Goal: Contribute content: Contribute content

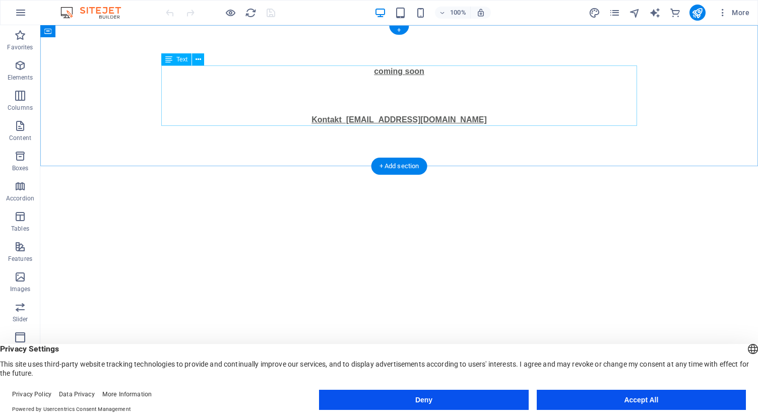
click at [418, 72] on div "coming soon Kontakt [EMAIL_ADDRESS][DOMAIN_NAME]" at bounding box center [399, 96] width 476 height 60
click at [400, 168] on div "+ Add section" at bounding box center [399, 166] width 56 height 17
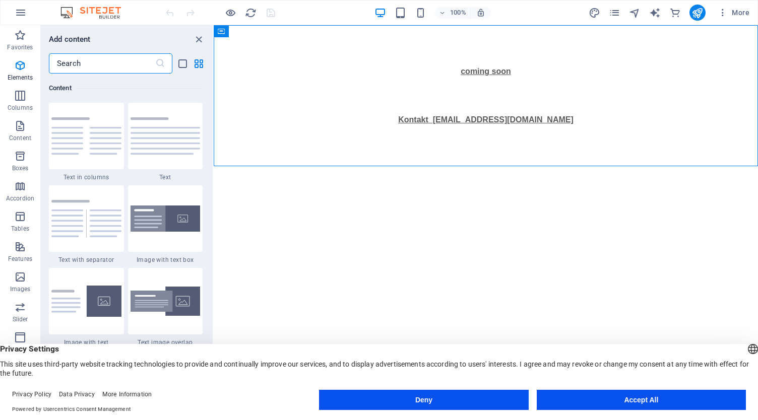
scroll to position [1763, 0]
click at [176, 233] on div at bounding box center [165, 218] width 75 height 67
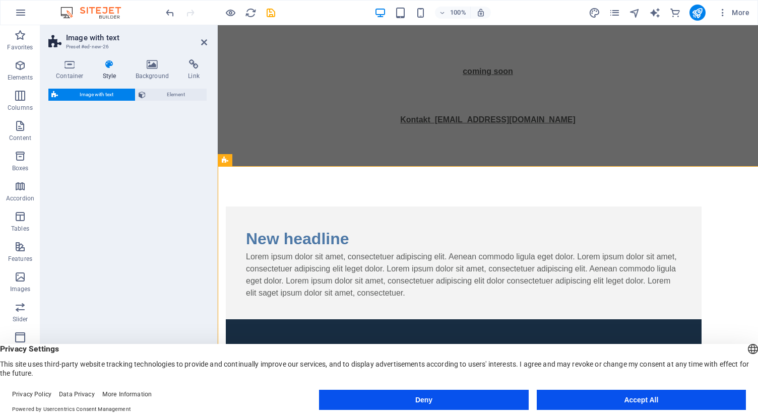
select select "rem"
select select "px"
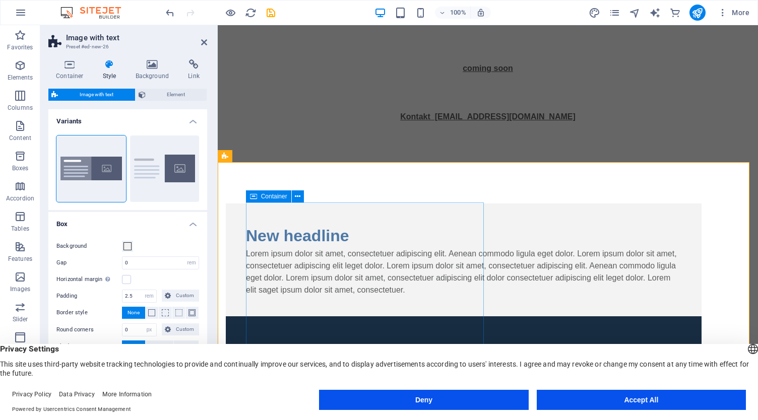
scroll to position [4, 0]
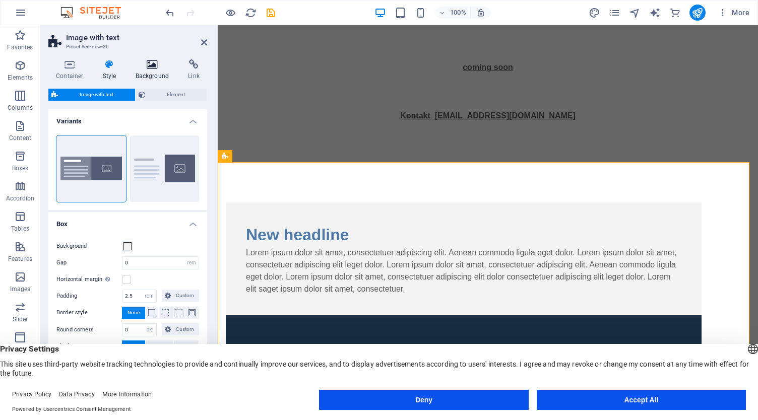
click at [154, 69] on icon at bounding box center [152, 64] width 49 height 10
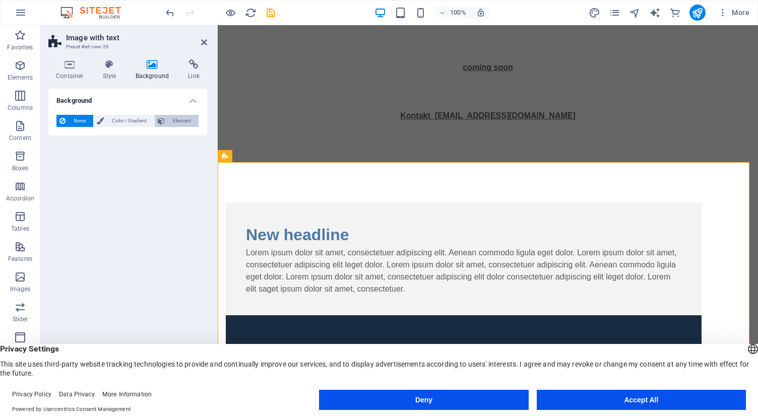
click at [180, 124] on span "Element" at bounding box center [182, 121] width 28 height 12
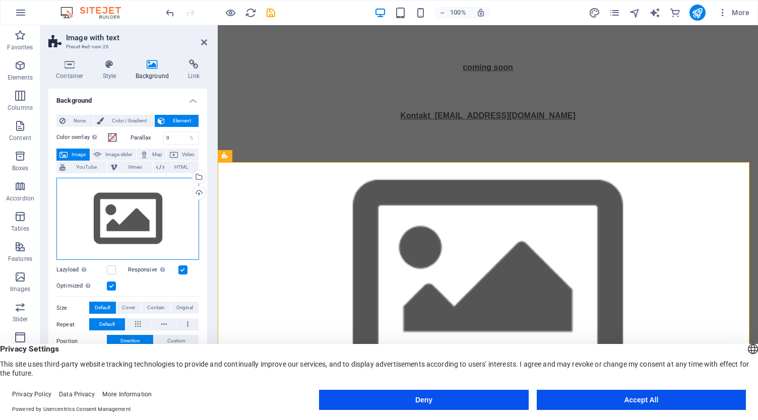
click at [121, 219] on div "Drag files here, click to choose files or select files from Files or our free s…" at bounding box center [127, 219] width 143 height 83
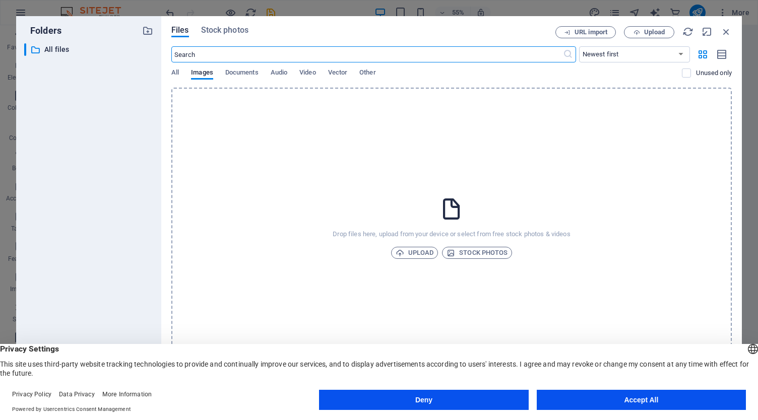
scroll to position [0, 0]
click at [417, 255] on span "Upload" at bounding box center [415, 253] width 38 height 12
click at [421, 256] on span "Upload" at bounding box center [415, 253] width 38 height 12
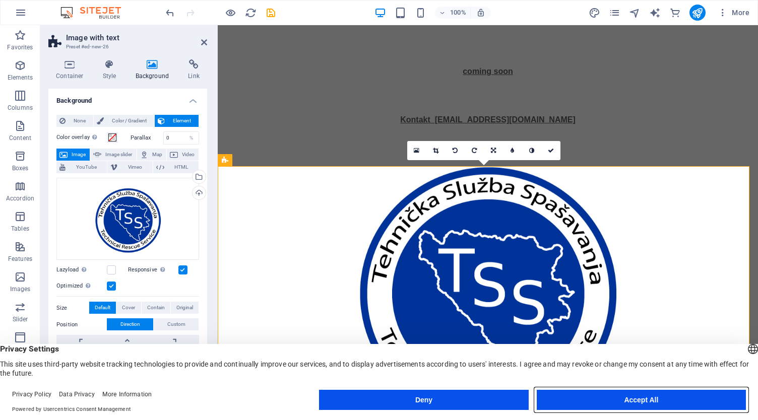
click at [575, 399] on button "Accept All" at bounding box center [641, 400] width 209 height 20
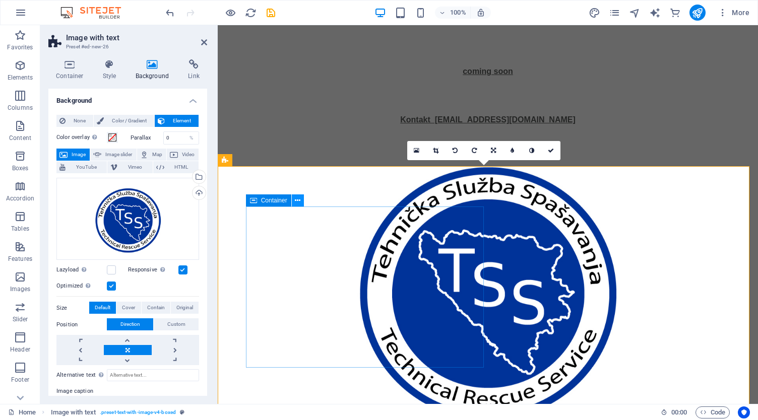
click at [296, 202] on icon at bounding box center [298, 201] width 6 height 11
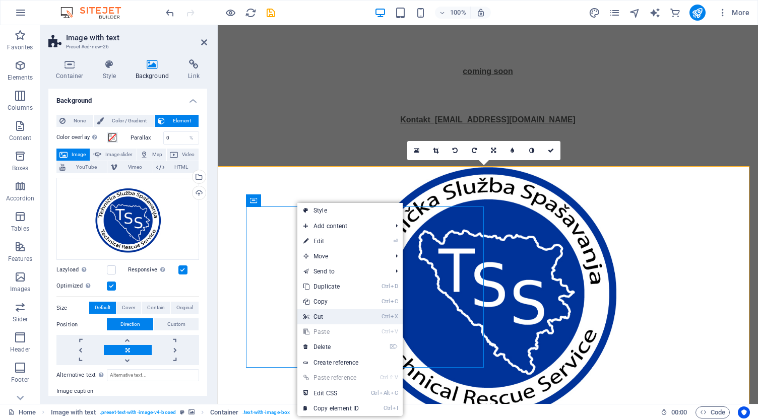
click at [333, 315] on link "Ctrl X Cut" at bounding box center [331, 316] width 68 height 15
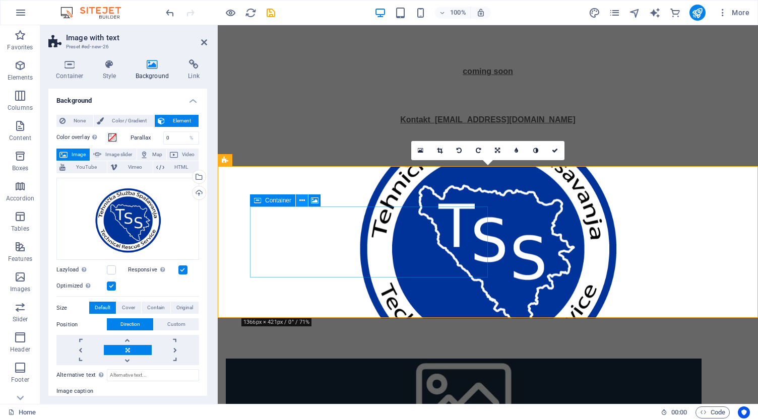
click at [304, 203] on icon at bounding box center [302, 201] width 6 height 11
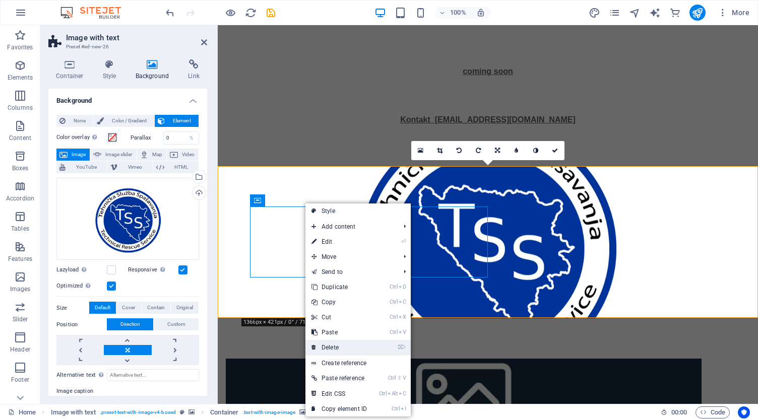
click at [334, 346] on link "⌦ Delete" at bounding box center [339, 347] width 68 height 15
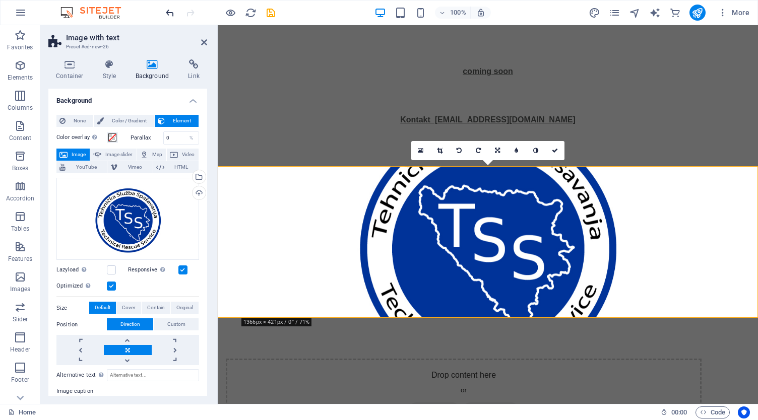
click at [172, 13] on icon "undo" at bounding box center [170, 13] width 12 height 12
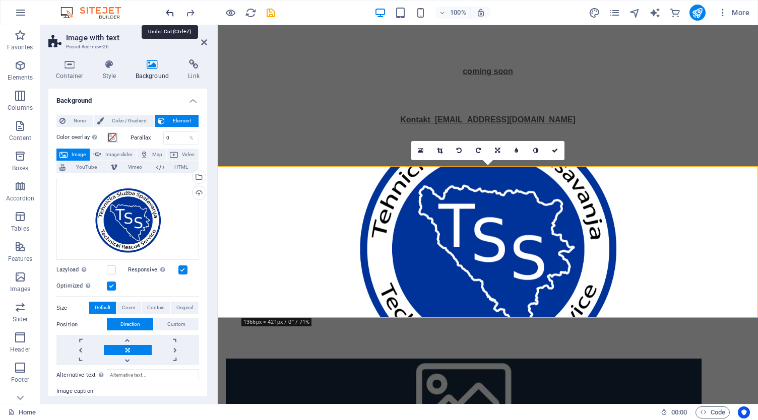
click at [172, 13] on icon "undo" at bounding box center [170, 13] width 12 height 12
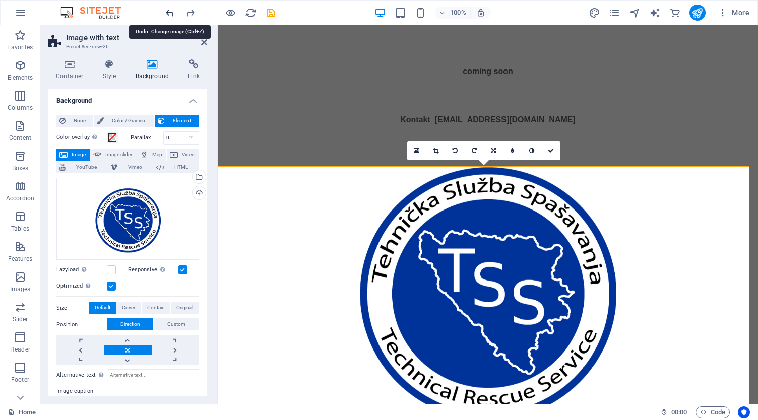
click at [172, 13] on icon "undo" at bounding box center [170, 13] width 12 height 12
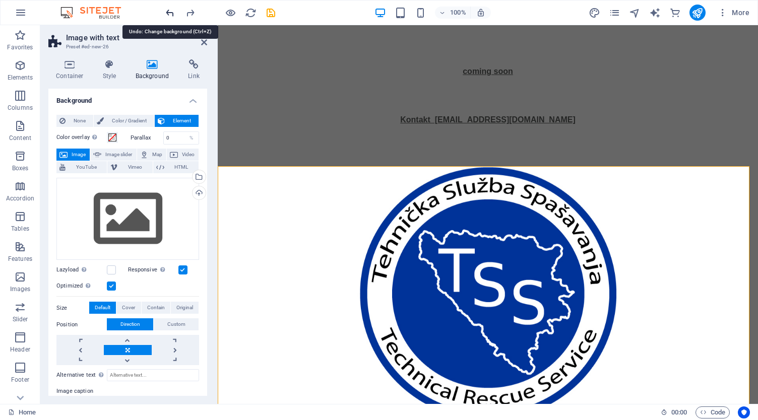
click at [172, 13] on icon "undo" at bounding box center [170, 13] width 12 height 12
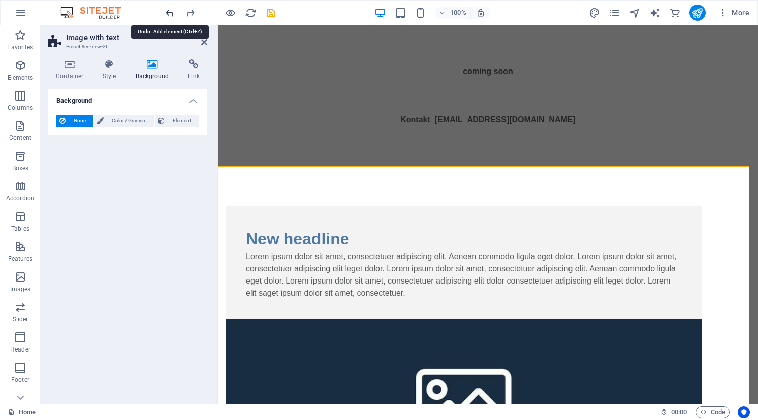
click at [172, 13] on icon "undo" at bounding box center [170, 13] width 12 height 12
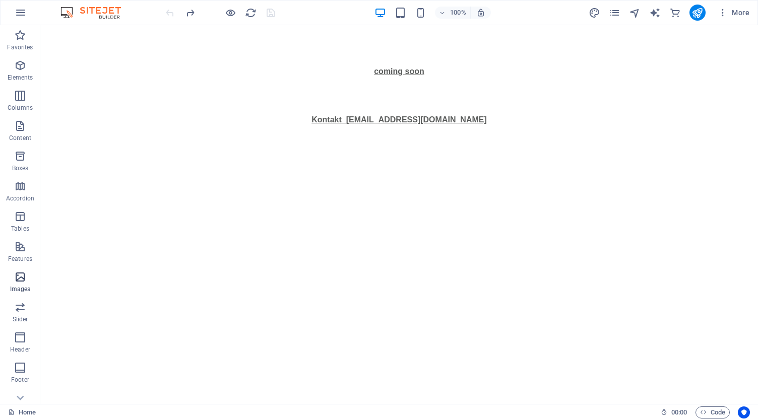
click at [12, 285] on p "Images" at bounding box center [20, 289] width 21 height 8
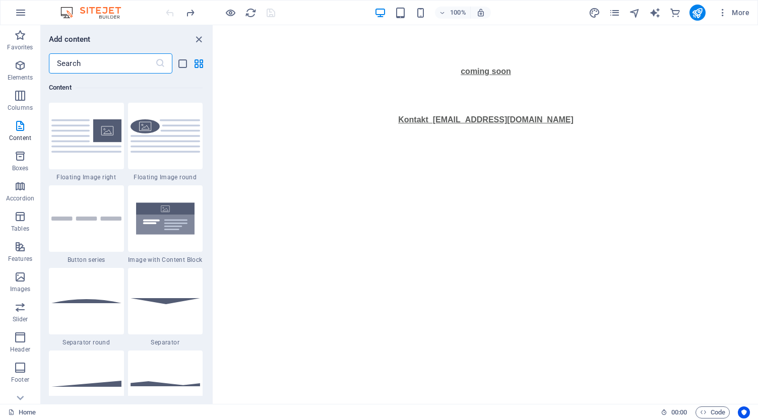
scroll to position [2087, 0]
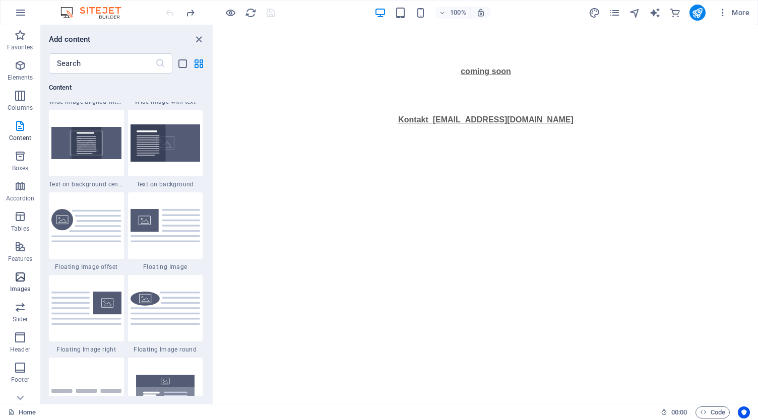
click at [15, 278] on icon "button" at bounding box center [20, 277] width 12 height 12
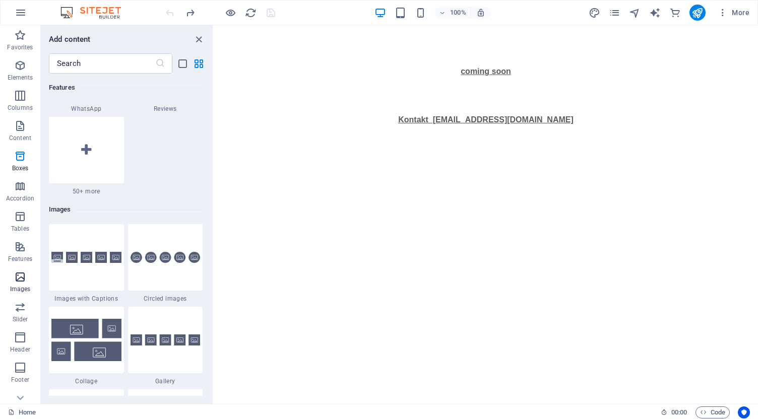
scroll to position [5110, 0]
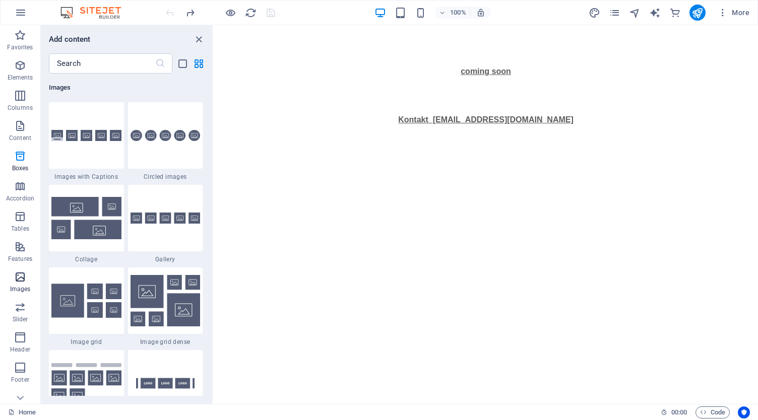
click at [15, 278] on icon "button" at bounding box center [20, 277] width 12 height 12
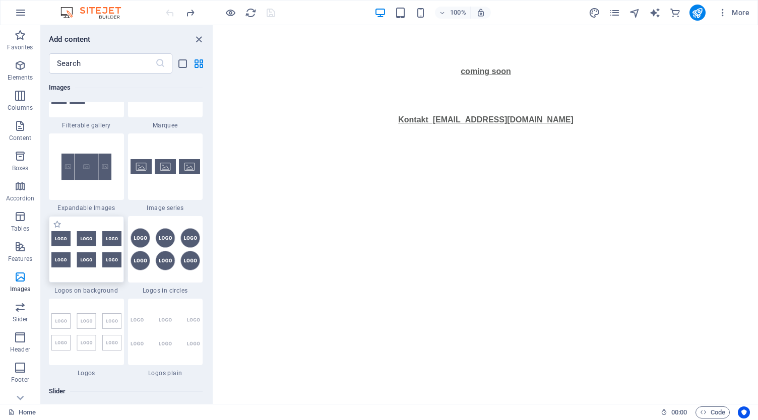
scroll to position [5413, 0]
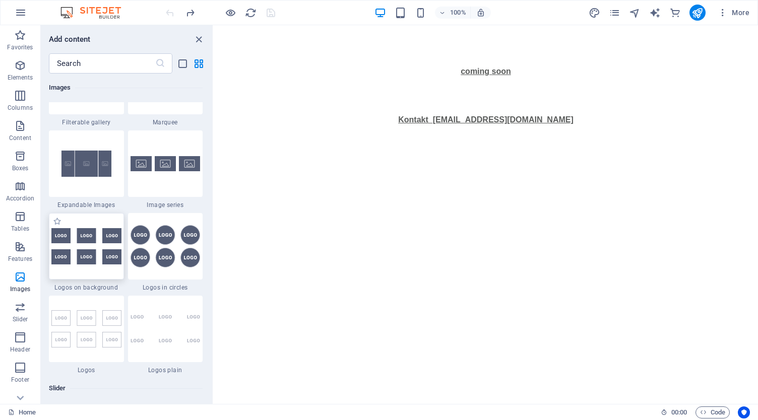
click at [85, 263] on img at bounding box center [86, 246] width 70 height 36
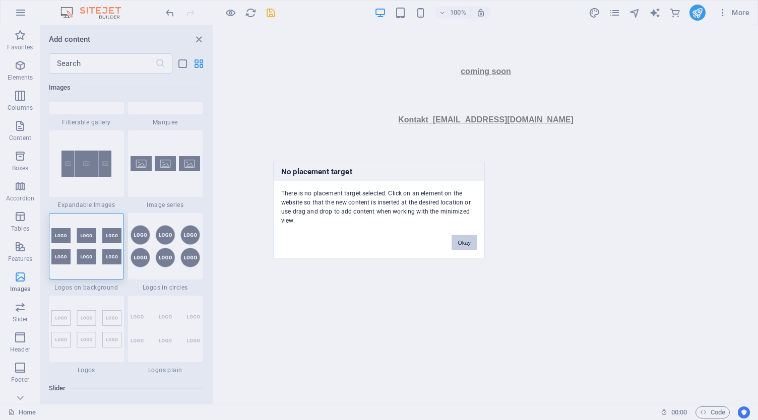
click at [467, 240] on button "Okay" at bounding box center [464, 242] width 25 height 15
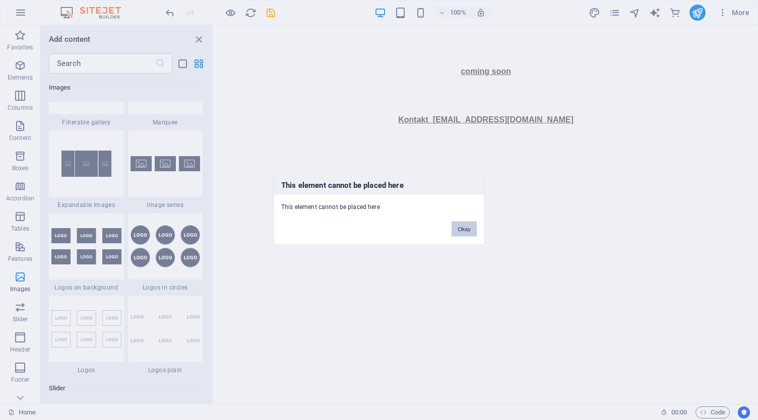
click at [467, 229] on button "Okay" at bounding box center [464, 229] width 25 height 15
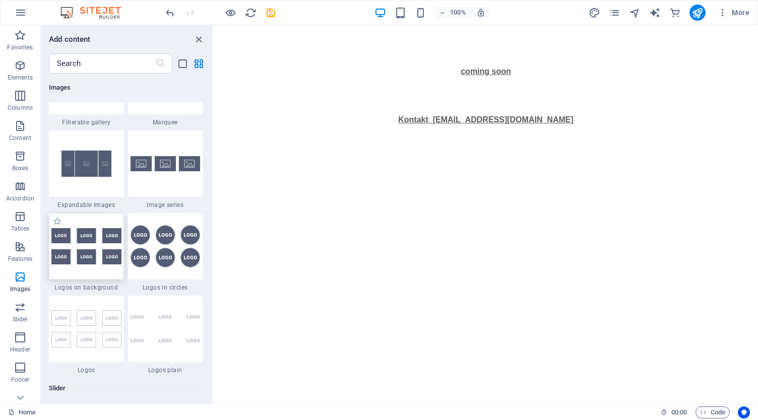
click at [89, 247] on img at bounding box center [86, 246] width 70 height 36
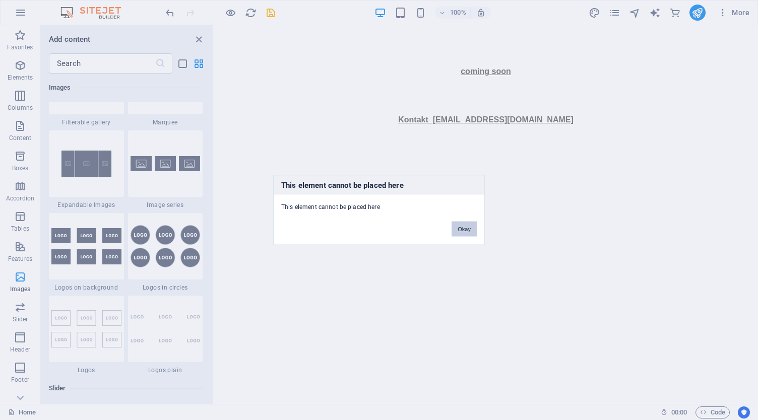
drag, startPoint x: 457, startPoint y: 223, endPoint x: 243, endPoint y: 198, distance: 215.2
click at [457, 223] on button "Okay" at bounding box center [464, 229] width 25 height 15
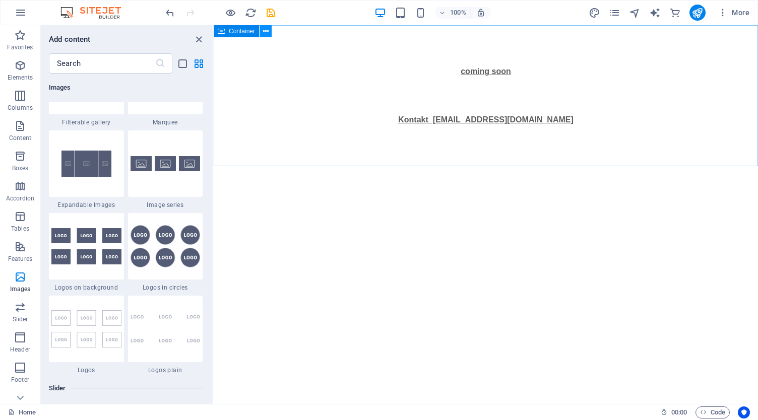
click at [268, 35] on icon at bounding box center [266, 31] width 6 height 11
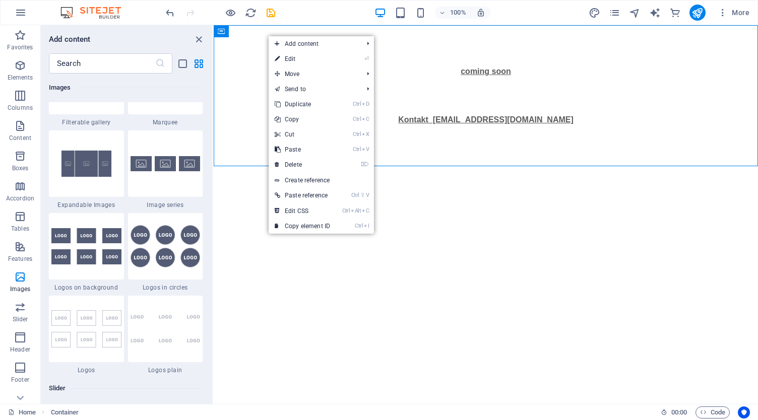
click at [244, 166] on html "coming soon Kontakt [EMAIL_ADDRESS][DOMAIN_NAME]" at bounding box center [486, 95] width 544 height 141
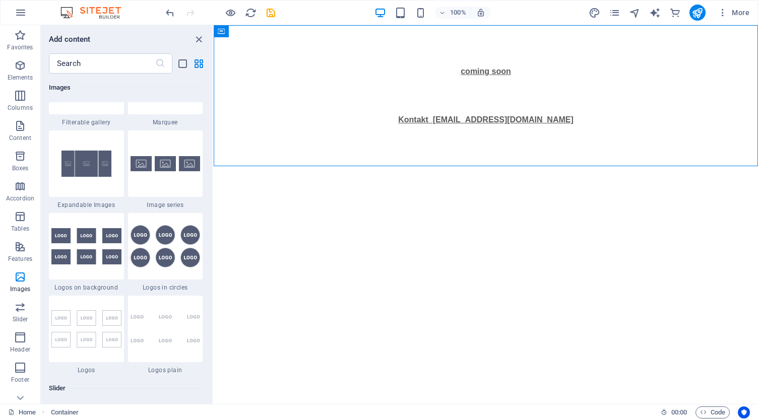
drag, startPoint x: 342, startPoint y: 272, endPoint x: 300, endPoint y: 206, distance: 78.2
click at [300, 166] on html "coming soon Kontakt [EMAIL_ADDRESS][DOMAIN_NAME]" at bounding box center [486, 95] width 544 height 141
click at [264, 30] on icon at bounding box center [266, 31] width 6 height 11
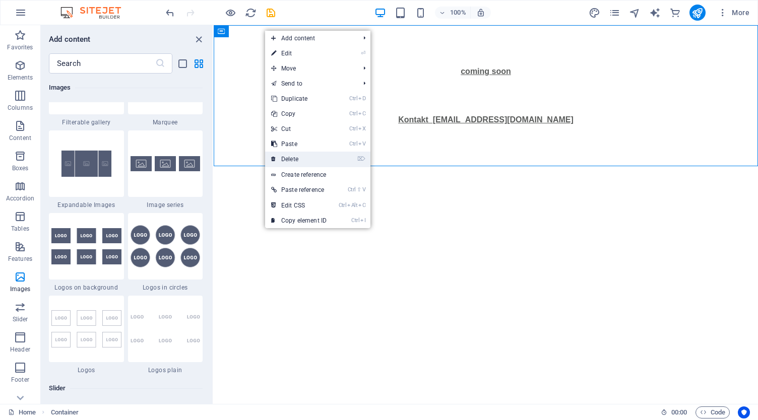
click at [287, 157] on link "⌦ Delete" at bounding box center [299, 159] width 68 height 15
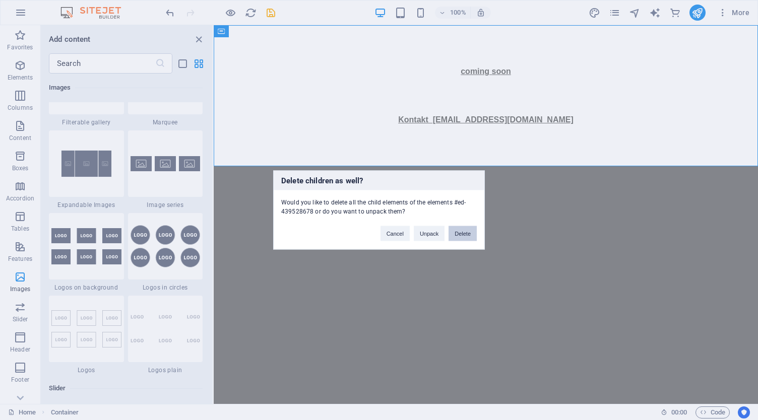
click at [457, 234] on button "Delete" at bounding box center [463, 233] width 28 height 15
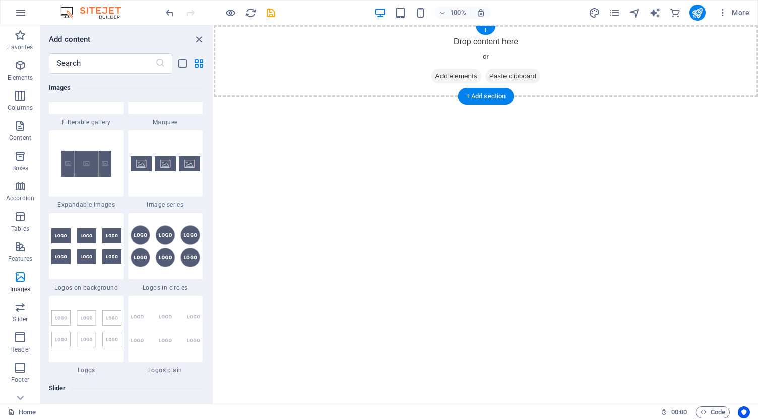
click at [466, 75] on span "Add elements" at bounding box center [456, 76] width 50 height 14
click at [89, 171] on img at bounding box center [86, 164] width 70 height 46
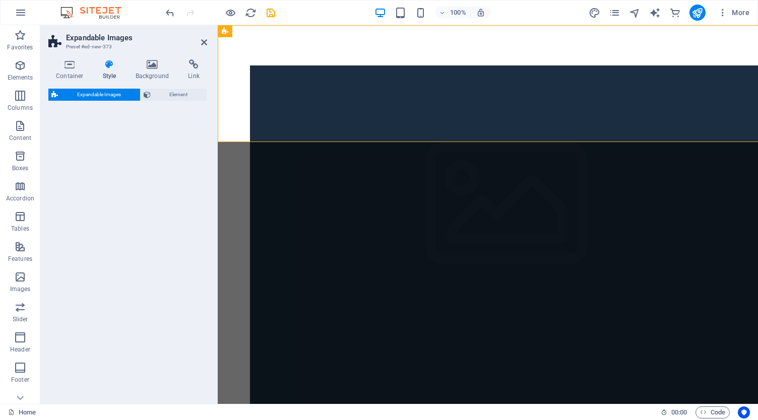
select select "rem"
select select "px"
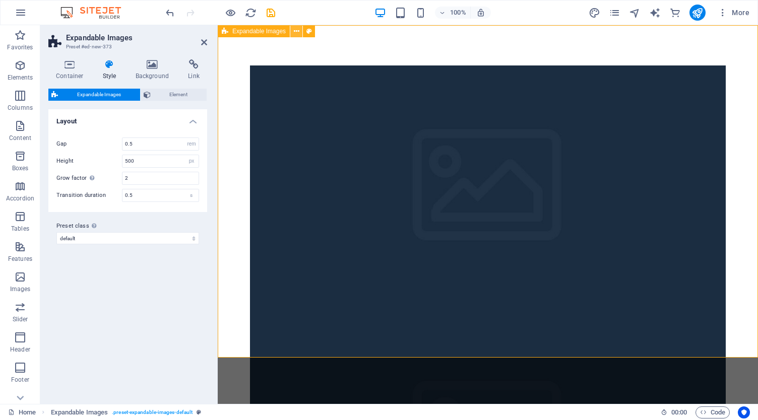
click at [297, 28] on icon at bounding box center [297, 31] width 6 height 11
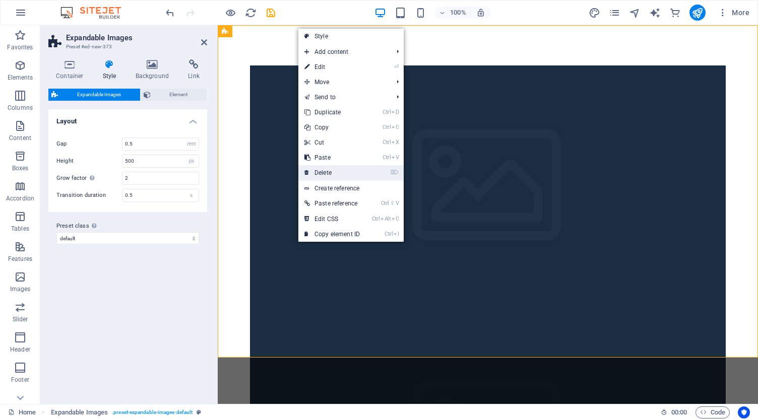
click at [333, 175] on link "⌦ Delete" at bounding box center [332, 172] width 68 height 15
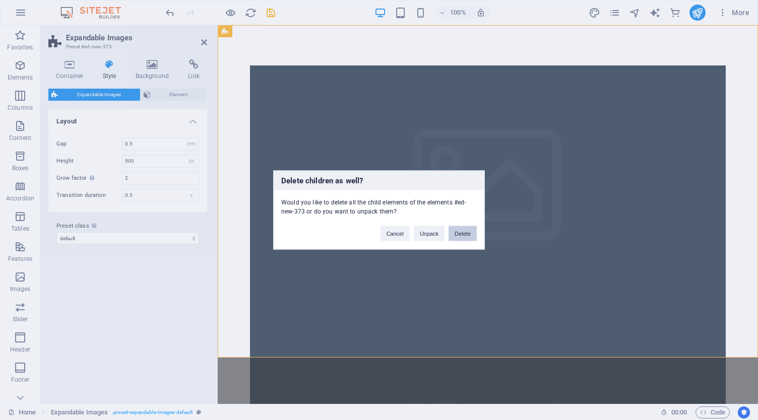
click at [466, 238] on button "Delete" at bounding box center [463, 233] width 28 height 15
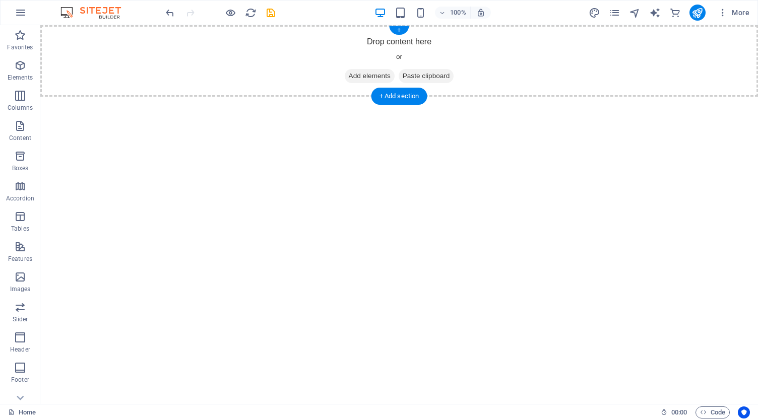
click at [374, 68] on div "Drop content here or Add elements Paste clipboard" at bounding box center [399, 61] width 718 height 72
click at [361, 77] on span "Add elements" at bounding box center [370, 76] width 50 height 14
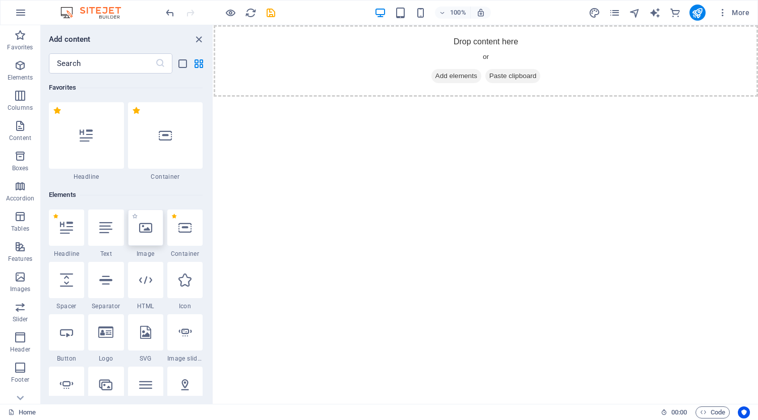
click at [145, 241] on div at bounding box center [145, 228] width 35 height 36
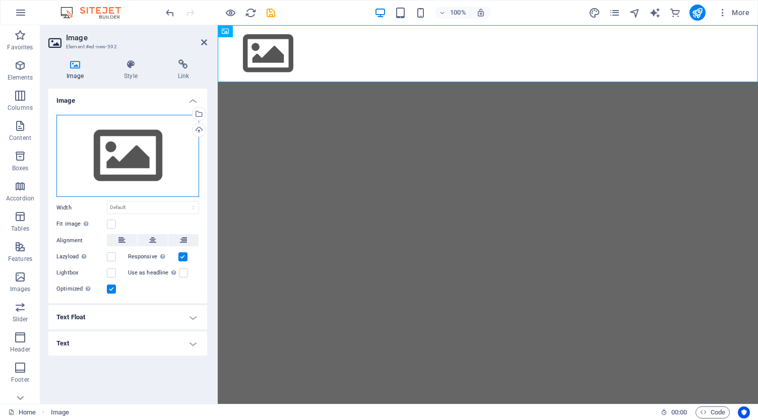
click at [154, 145] on div "Drag files here, click to choose files or select files from Files or our free s…" at bounding box center [127, 156] width 143 height 83
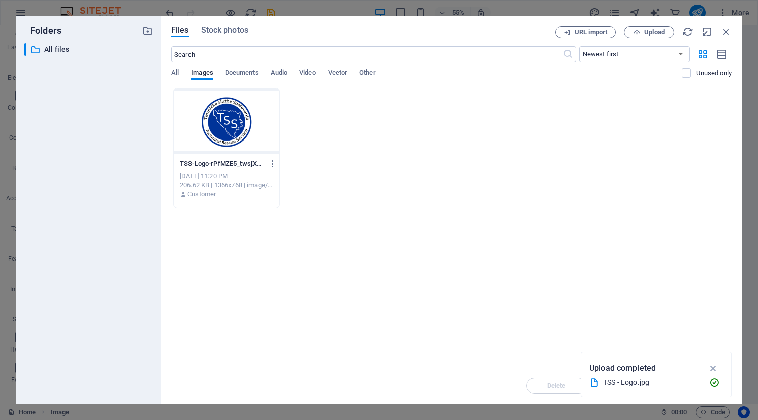
click at [225, 125] on div at bounding box center [226, 121] width 105 height 66
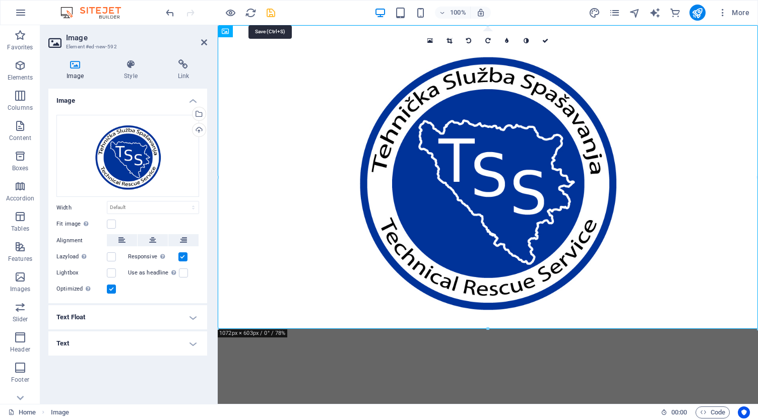
click at [270, 13] on icon "save" at bounding box center [271, 13] width 12 height 12
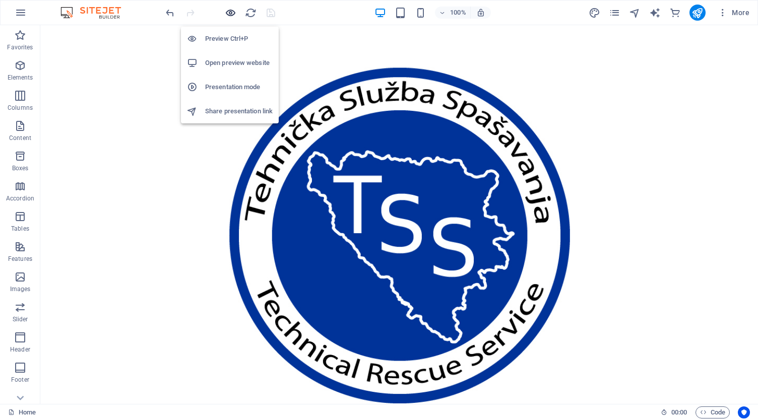
click at [229, 10] on icon "button" at bounding box center [231, 13] width 12 height 12
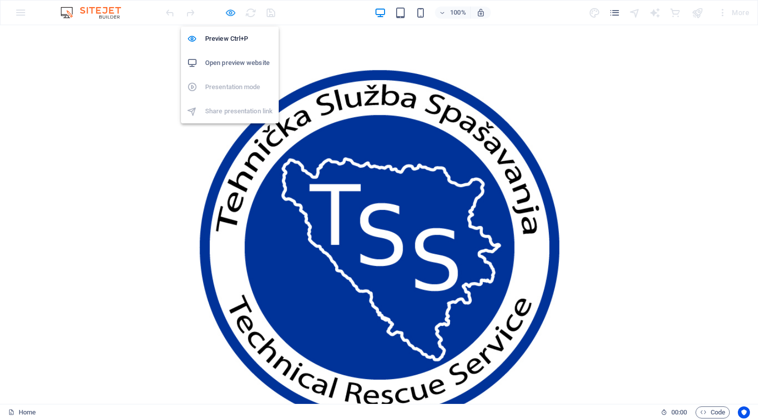
click at [229, 10] on icon "button" at bounding box center [231, 13] width 12 height 12
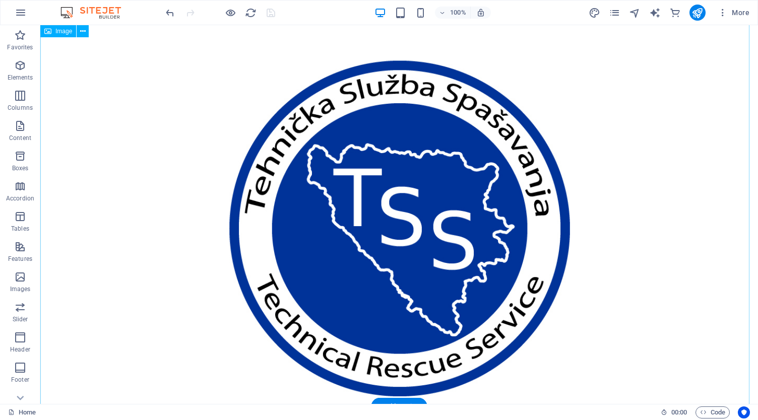
scroll to position [0, 0]
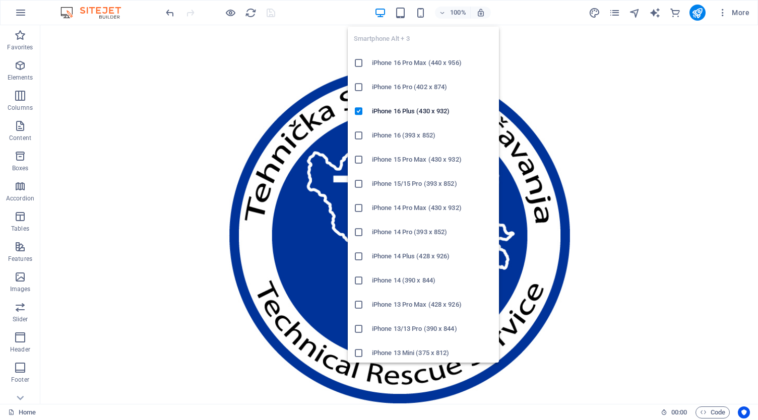
click at [412, 66] on h6 "iPhone 16 Pro Max (440 x 956)" at bounding box center [432, 63] width 121 height 12
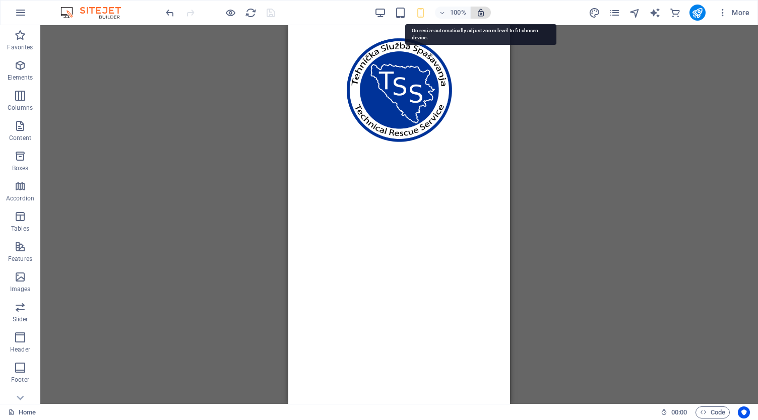
click at [481, 13] on icon "button" at bounding box center [480, 12] width 9 height 9
click at [481, 11] on icon "button" at bounding box center [480, 12] width 9 height 9
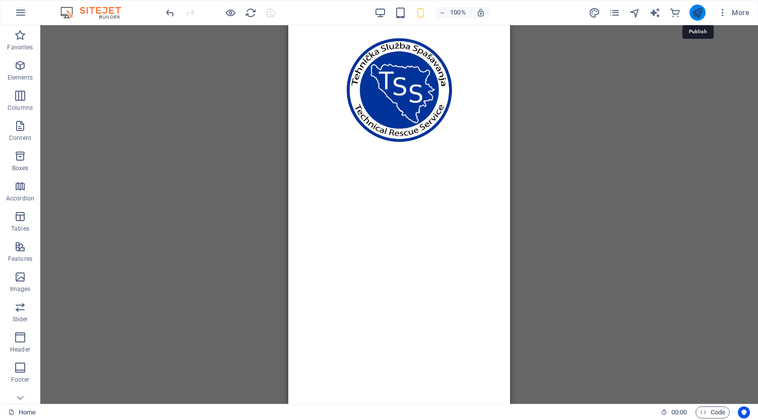
click at [698, 9] on icon "publish" at bounding box center [697, 13] width 12 height 12
